Goal: Information Seeking & Learning: Learn about a topic

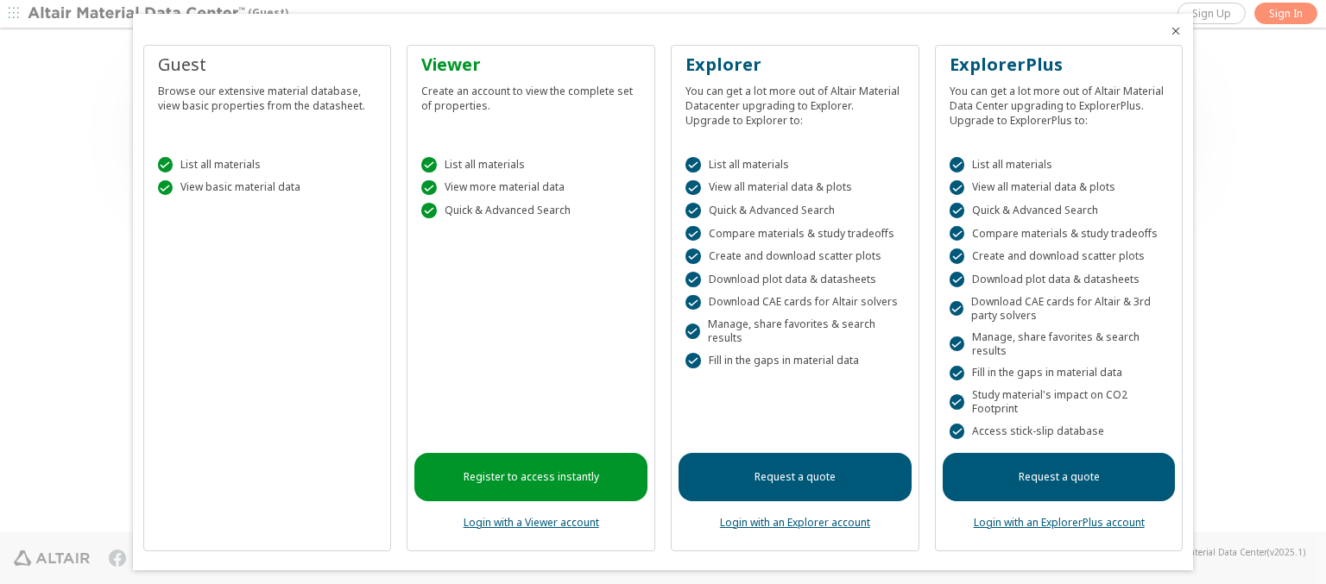
click at [1169, 31] on icon "Close" at bounding box center [1176, 31] width 14 height 14
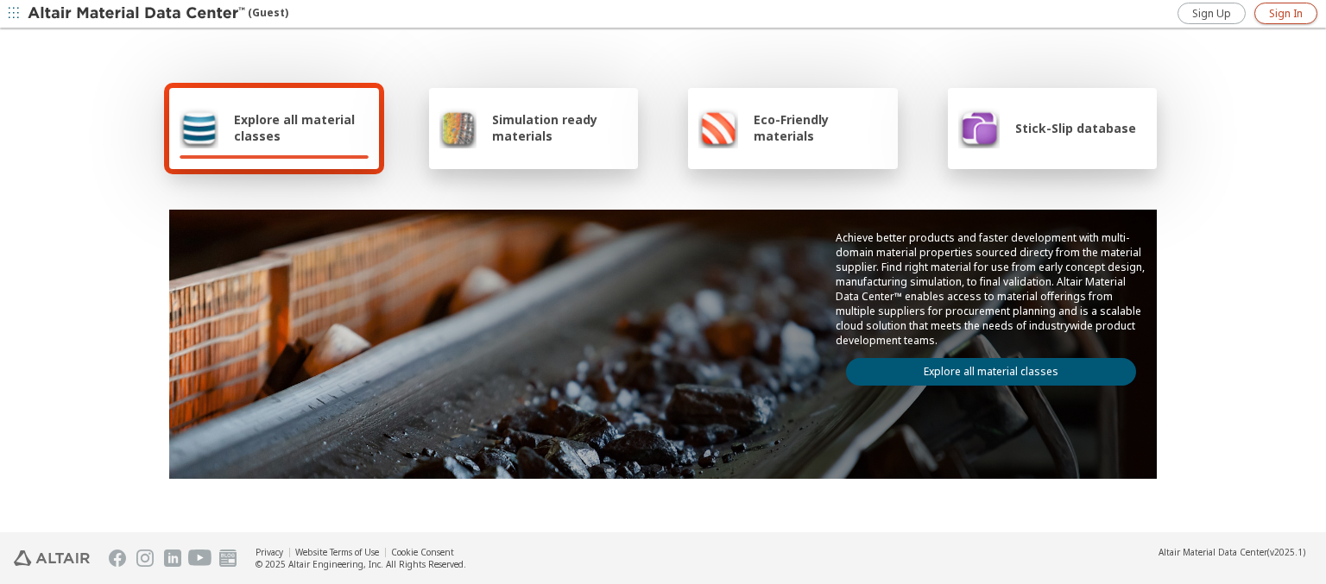
click at [1285, 13] on span "Sign In" at bounding box center [1286, 14] width 34 height 14
click at [137, 14] on img at bounding box center [138, 13] width 220 height 17
click at [294, 128] on span "Explore all material classes" at bounding box center [301, 127] width 135 height 33
click at [984, 368] on link "Explore all material classes" at bounding box center [991, 372] width 290 height 28
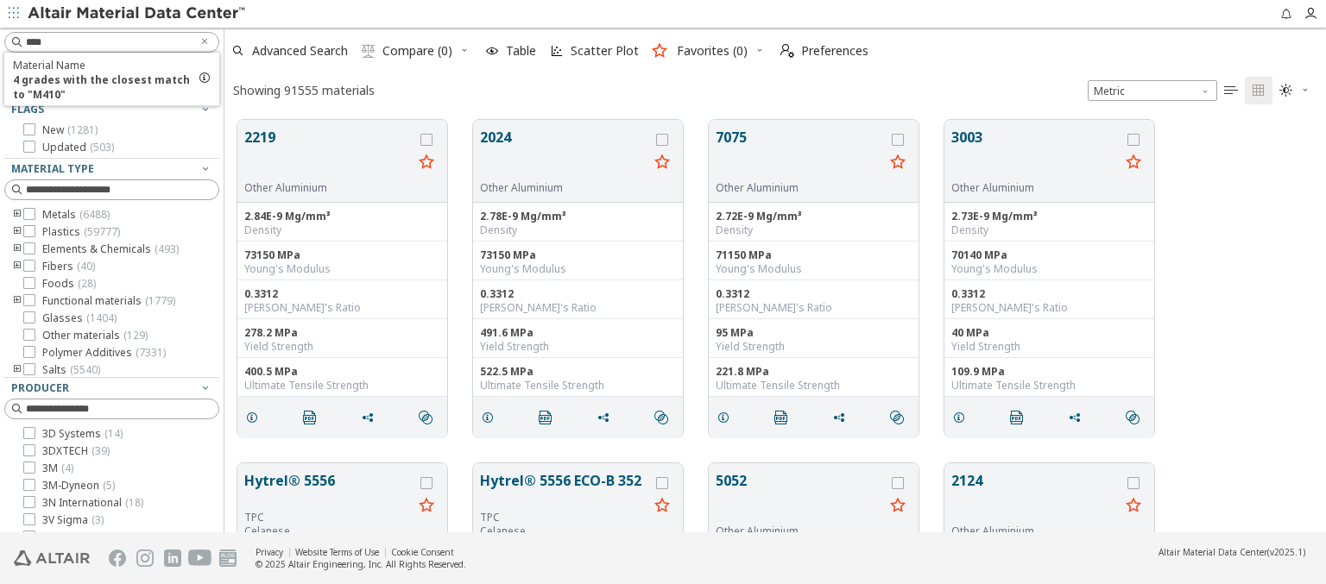
scroll to position [413, 1088]
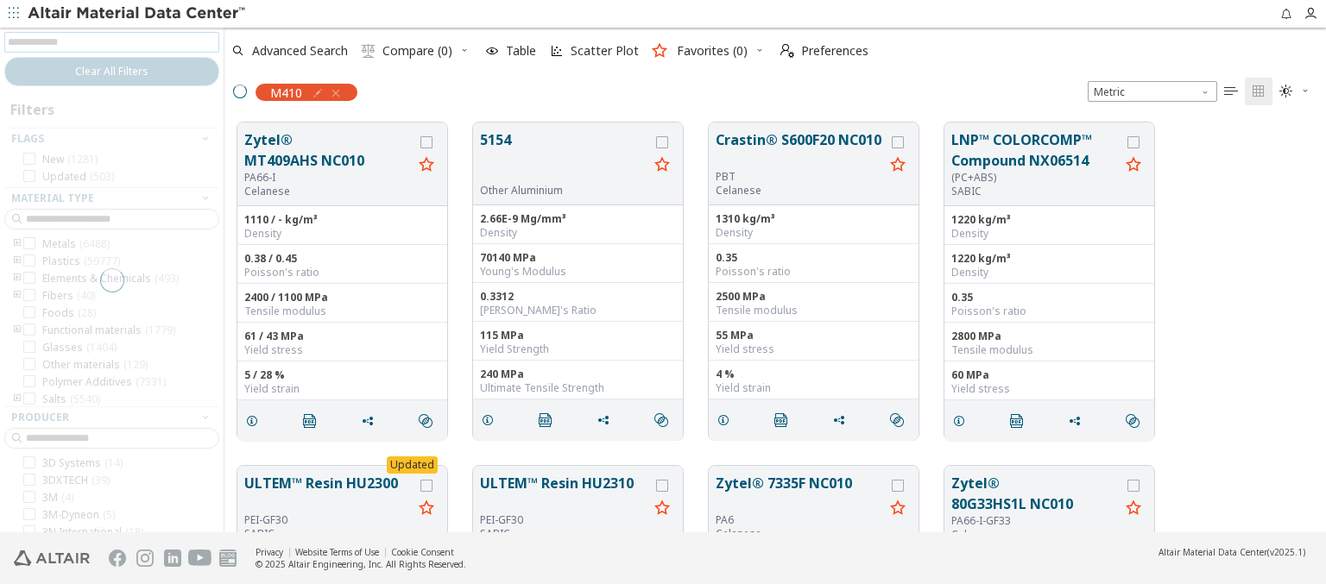
scroll to position [410, 1088]
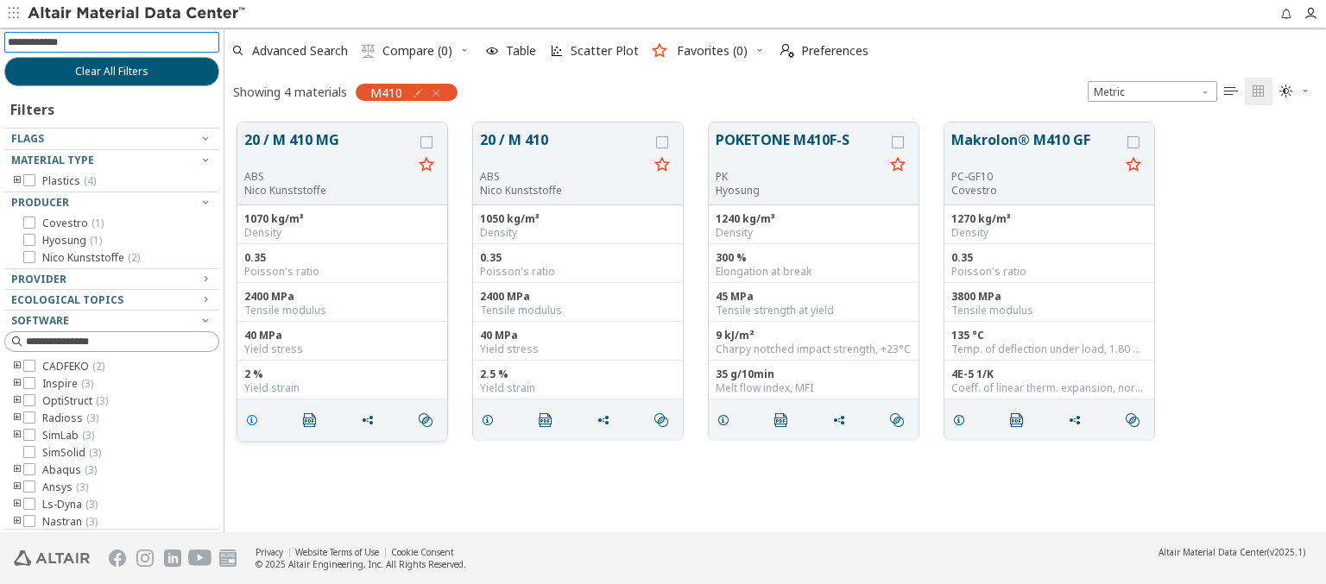
click at [255, 419] on icon "grid" at bounding box center [252, 420] width 14 height 14
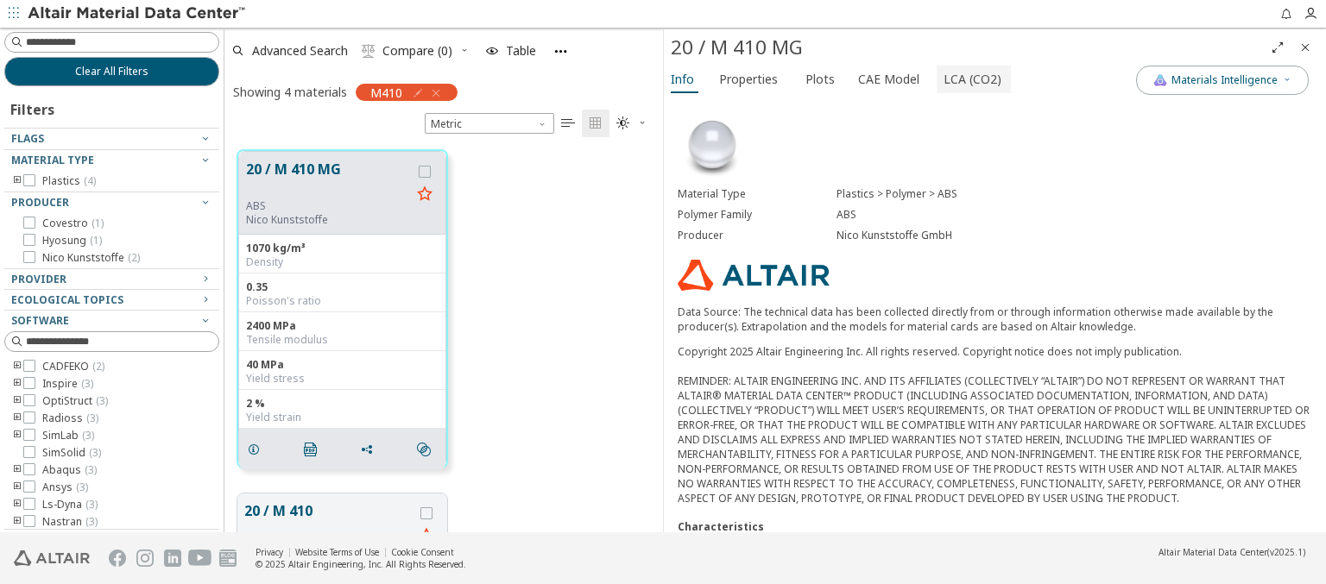
click at [962, 79] on span "LCA (CO2)" at bounding box center [972, 80] width 58 height 28
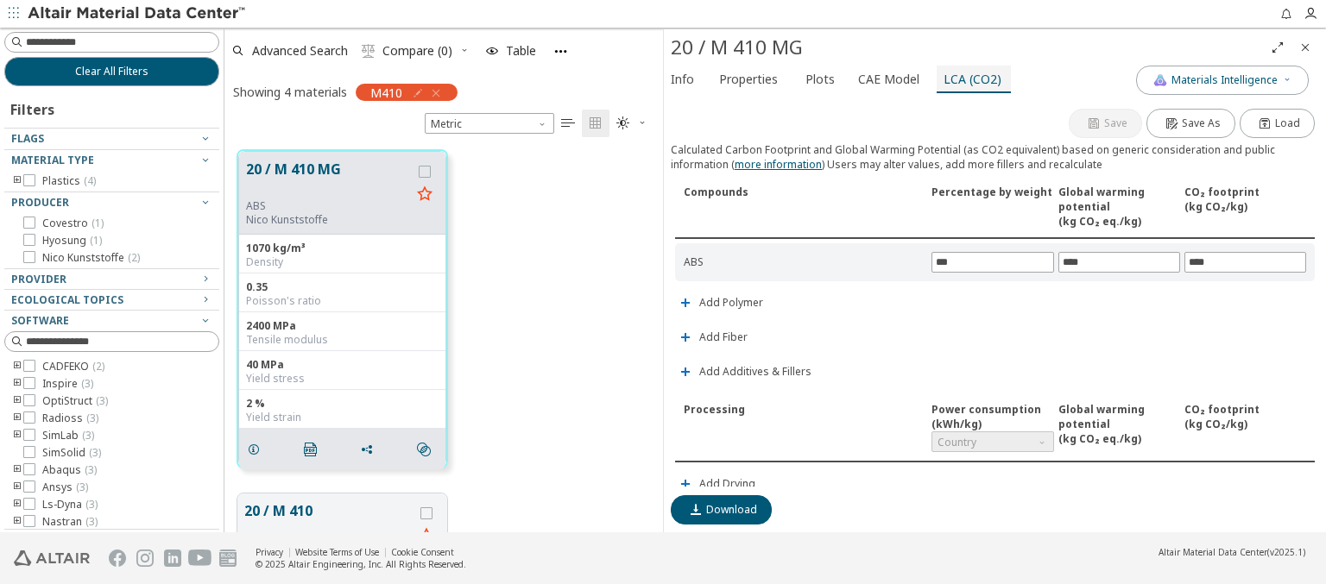
scroll to position [405, 0]
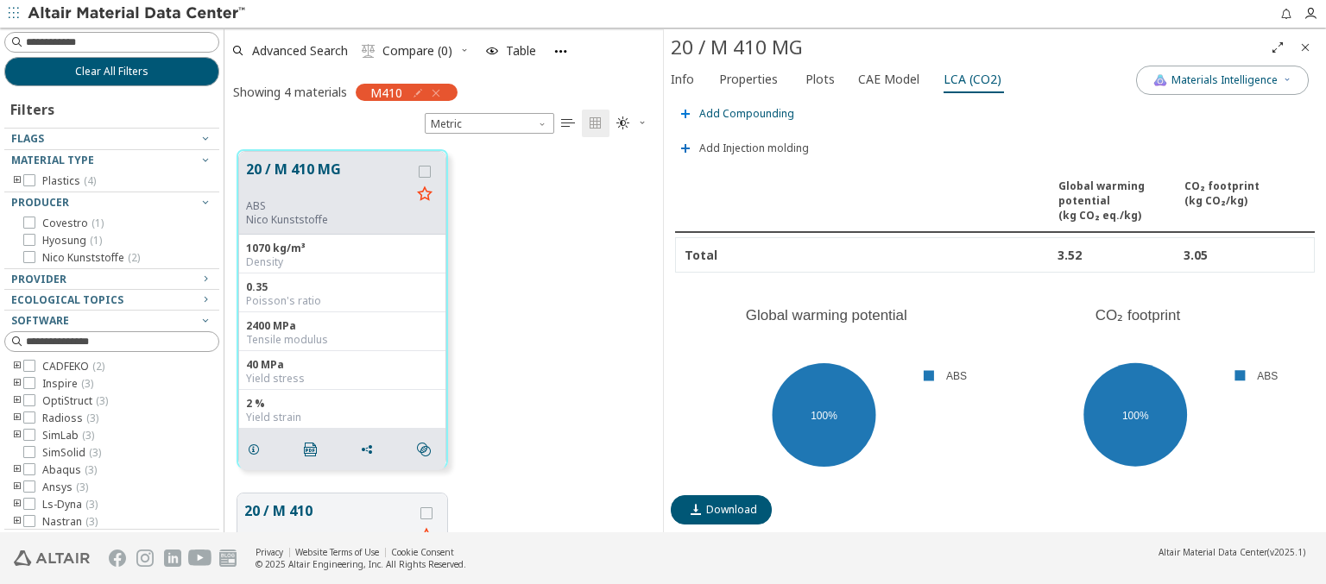
click at [744, 109] on span "Add Compounding" at bounding box center [746, 114] width 95 height 10
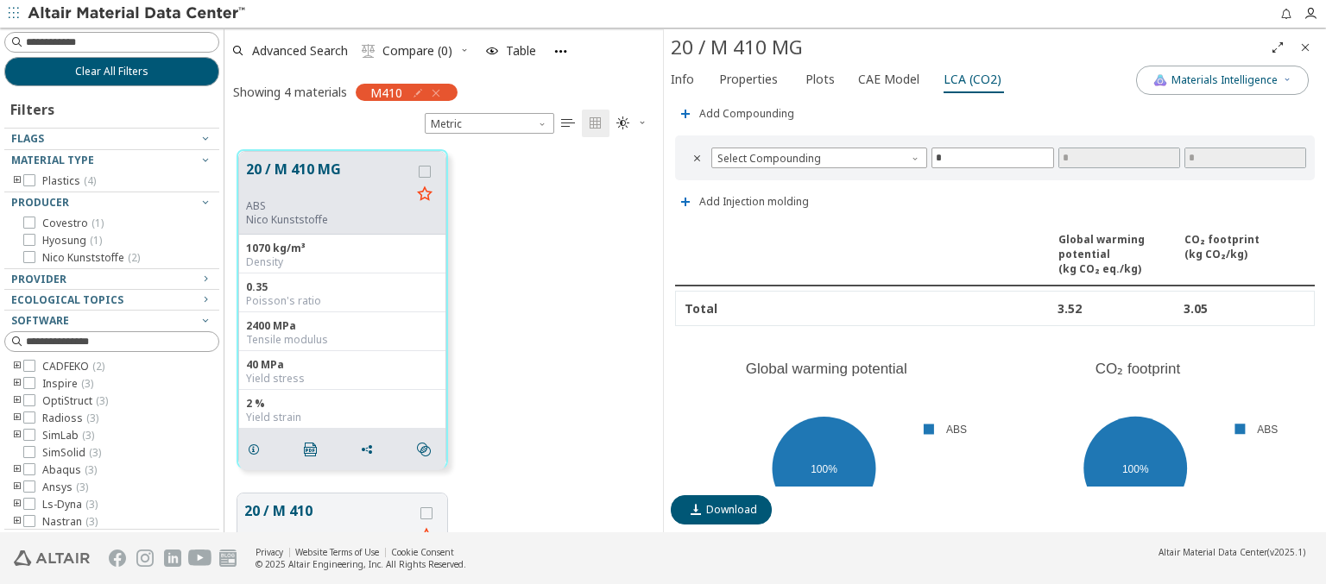
click at [986, 47] on span "Country" at bounding box center [992, 37] width 122 height 21
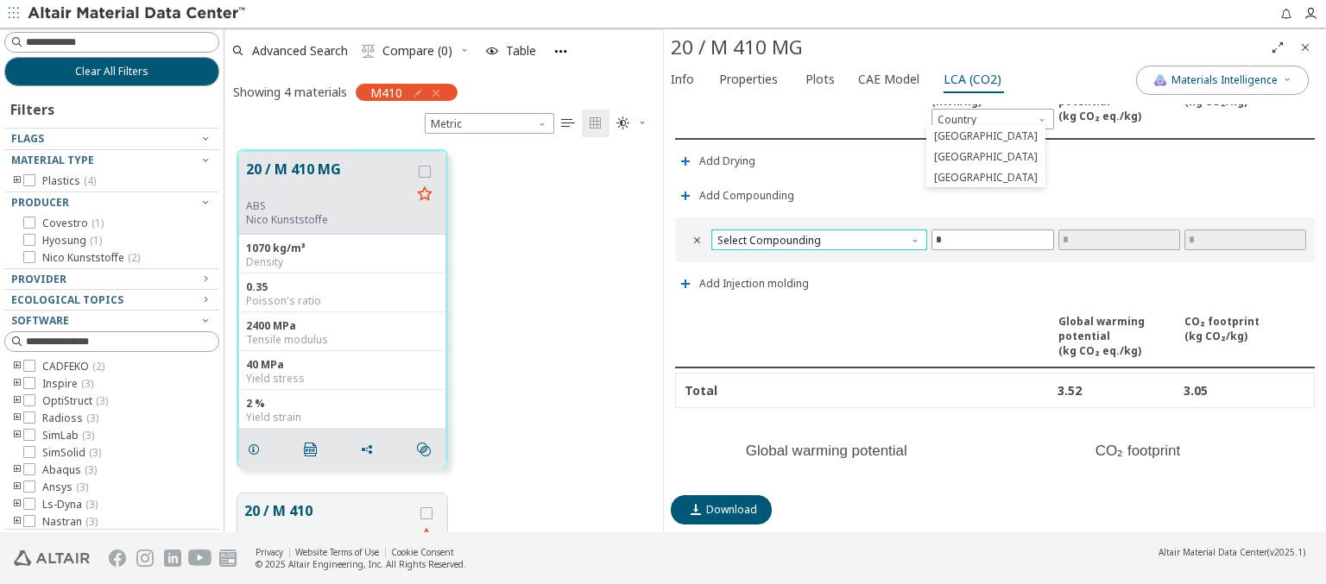
click at [817, 235] on span "Select Compounding" at bounding box center [819, 240] width 216 height 21
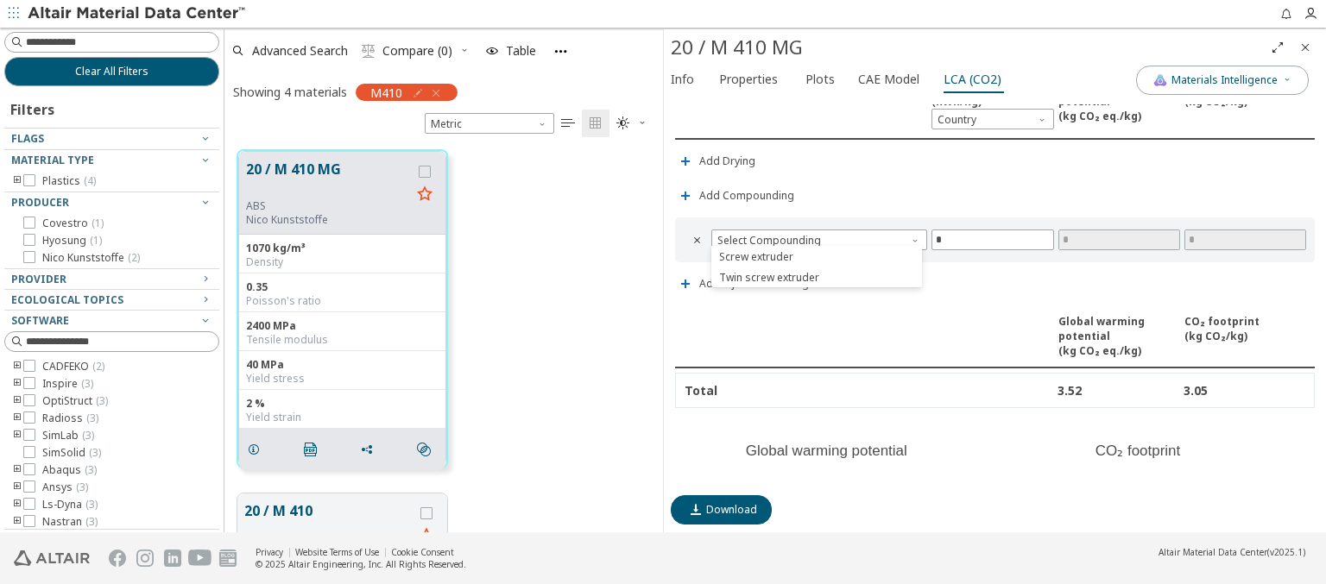
click at [137, 14] on img at bounding box center [138, 13] width 220 height 17
